Goal: Check status: Check status

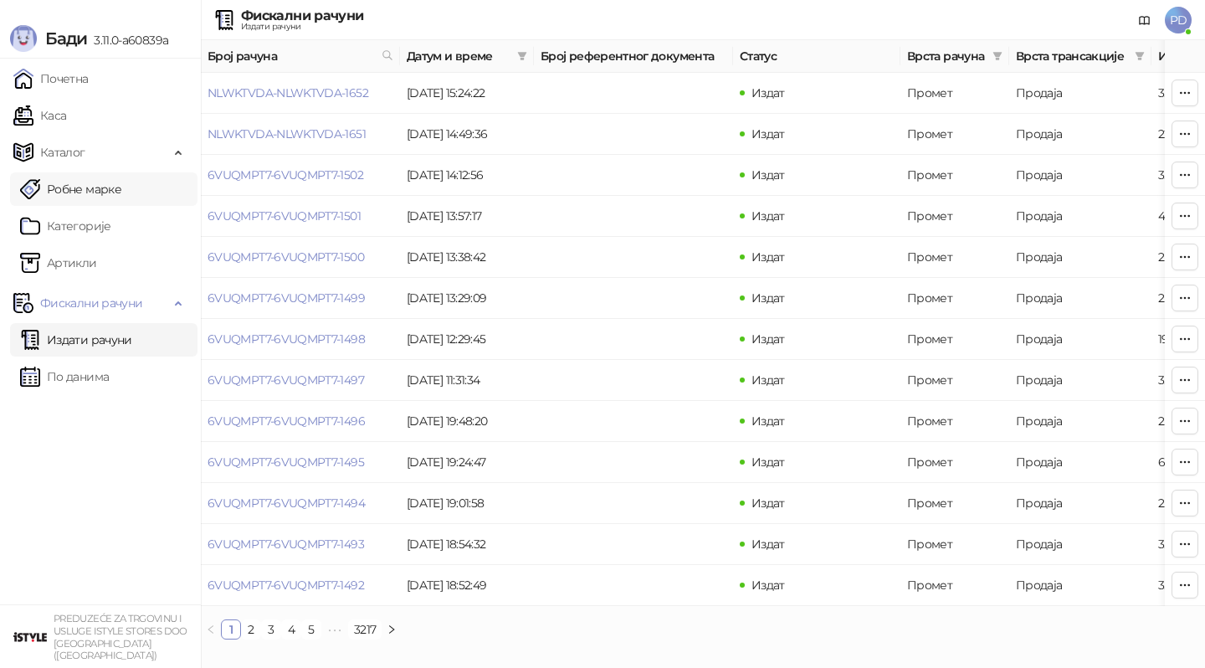
click at [66, 120] on link "Каса" at bounding box center [39, 115] width 53 height 33
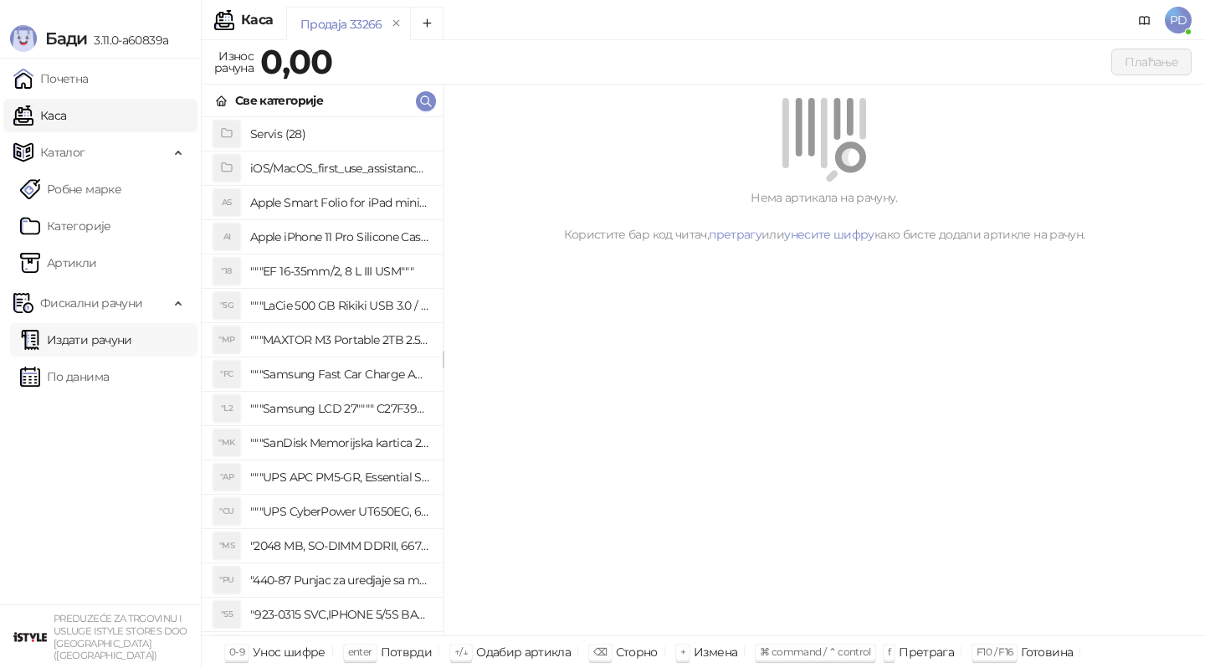
click at [83, 346] on link "Издати рачуни" at bounding box center [76, 339] width 112 height 33
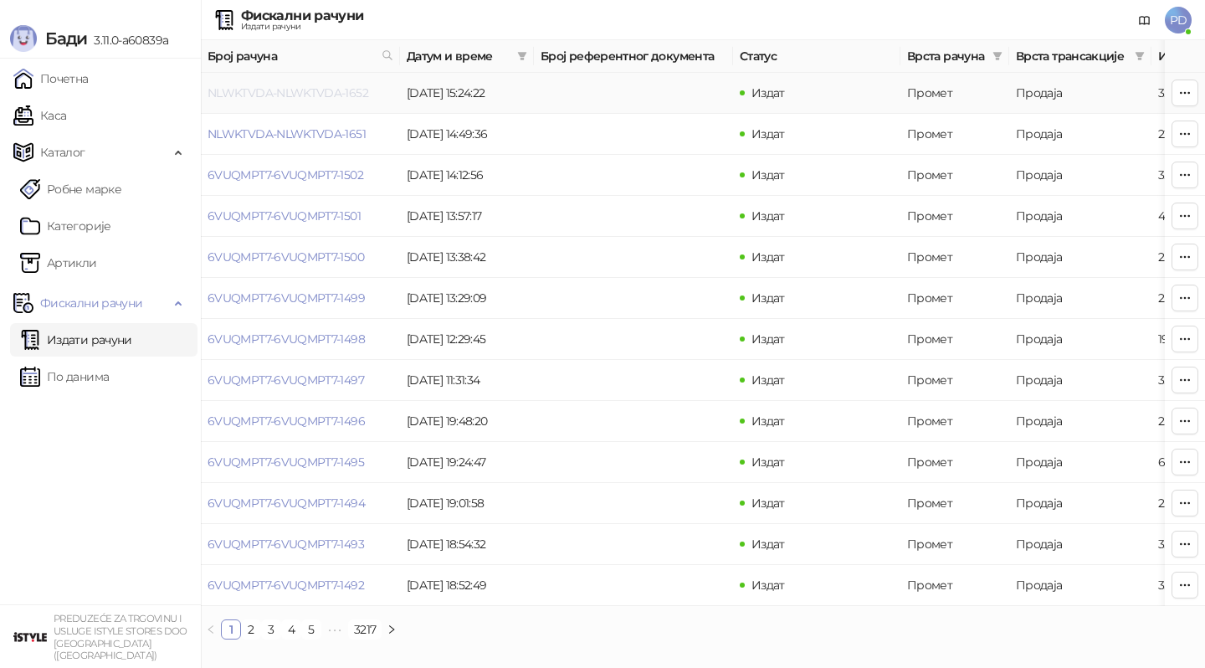
click at [290, 89] on link "NLWKTVDA-NLWKTVDA-1652" at bounding box center [288, 92] width 161 height 15
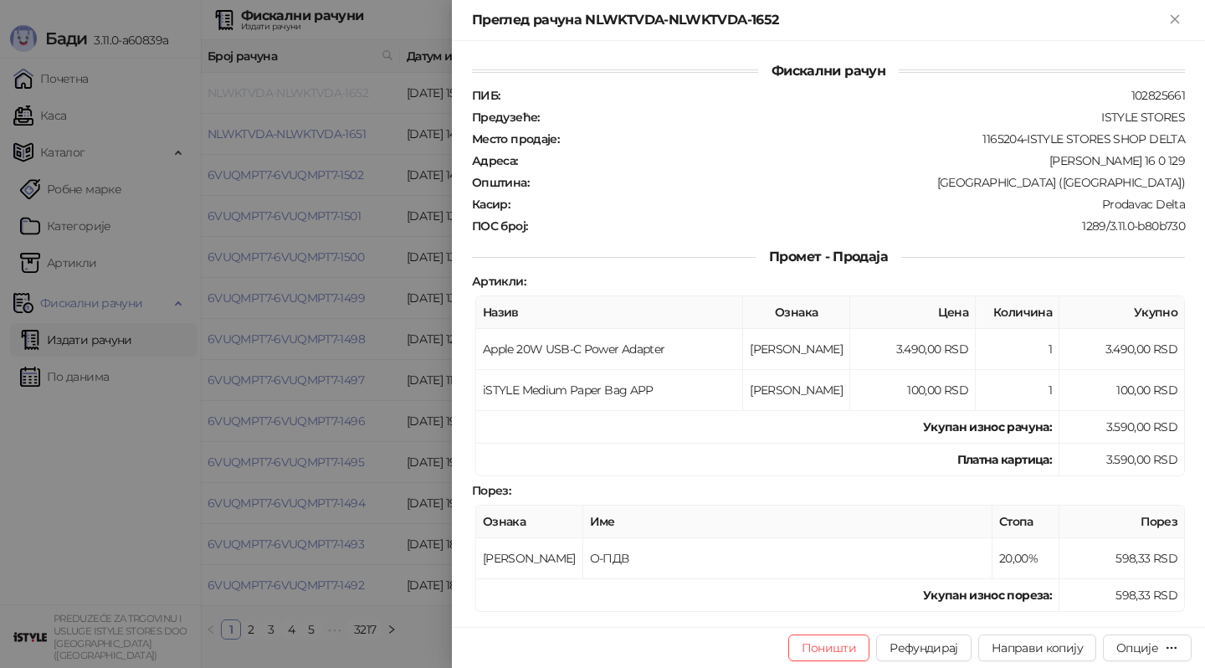
click at [290, 89] on div at bounding box center [602, 334] width 1205 height 668
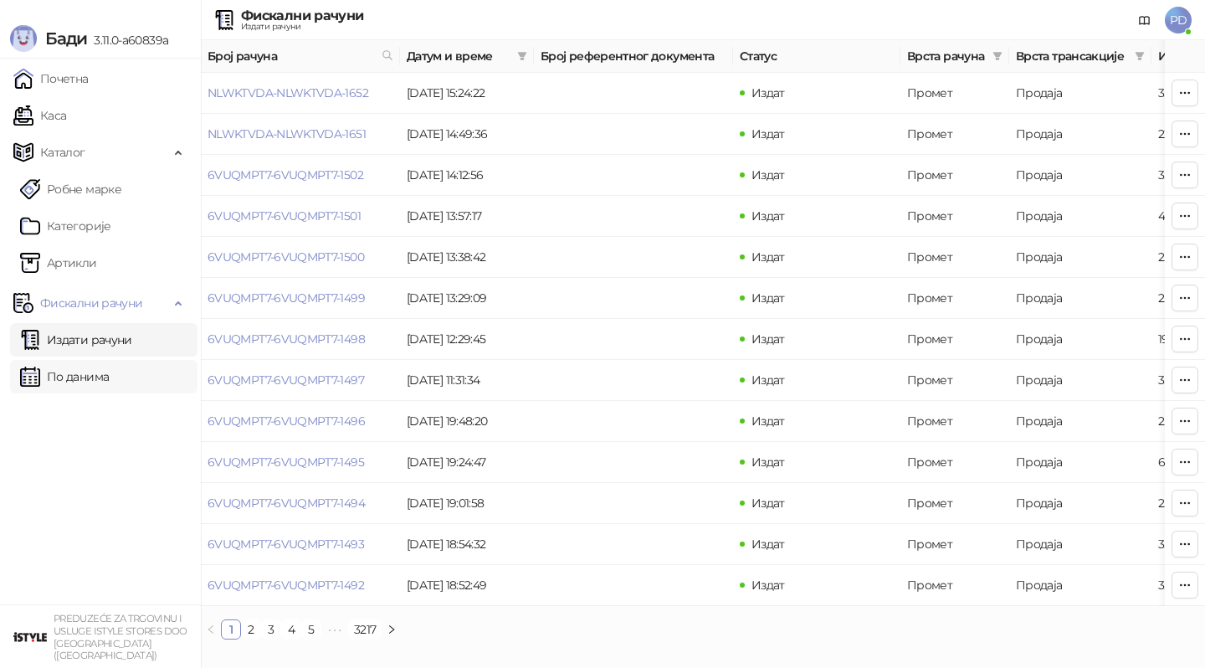
click at [102, 379] on link "По данима" at bounding box center [64, 376] width 89 height 33
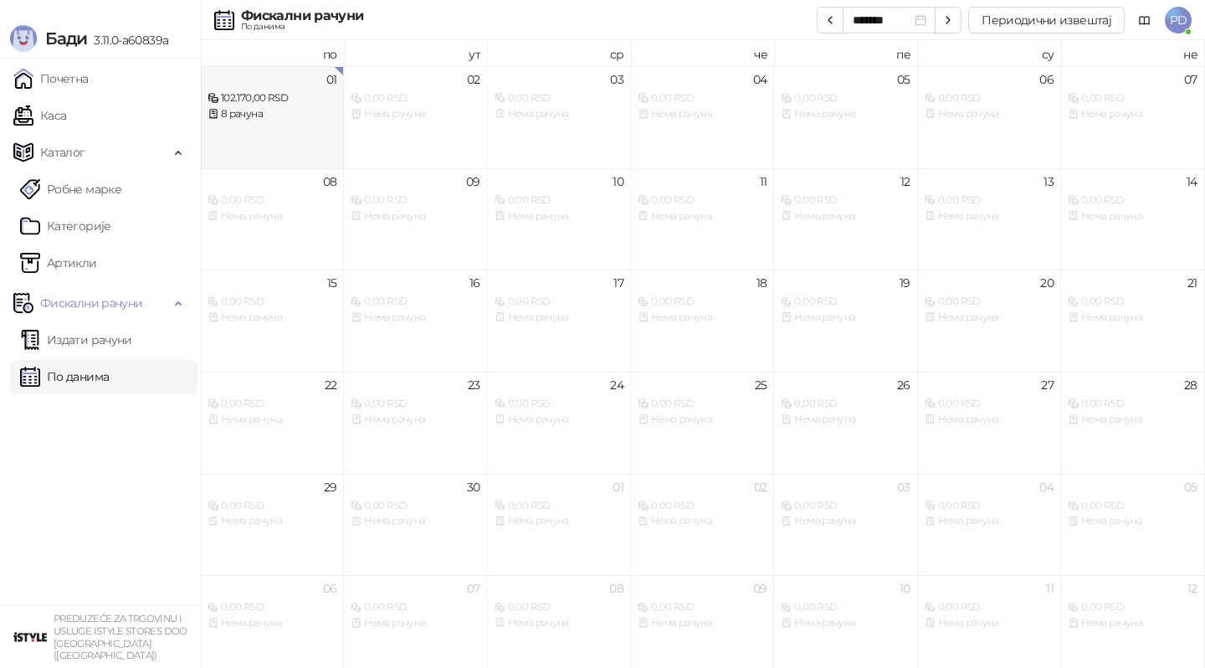
click at [223, 93] on div "102.170,00 RSD" at bounding box center [272, 98] width 129 height 16
